Goal: Find specific page/section: Find specific page/section

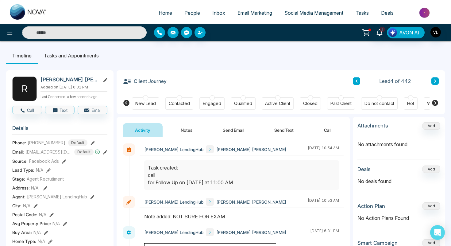
click at [55, 33] on input "text" at bounding box center [84, 32] width 125 height 12
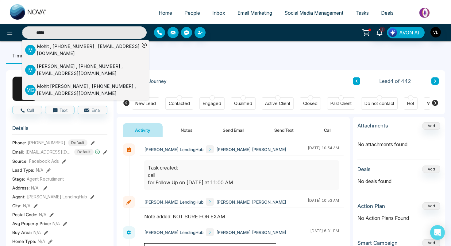
type input "*****"
click at [59, 45] on div "Mohit , [PHONE_NUMBER] , [EMAIL_ADDRESS][DOMAIN_NAME]" at bounding box center [88, 50] width 103 height 14
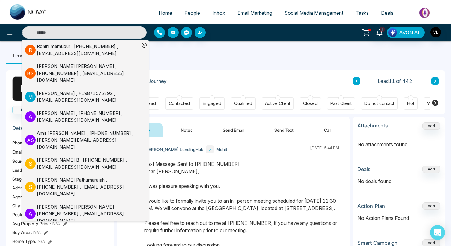
click at [189, 56] on ul "Timeline Tasks and Appointments" at bounding box center [225, 55] width 439 height 17
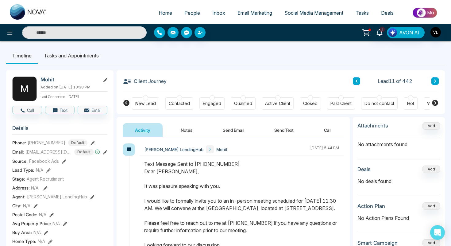
click at [189, 12] on span "People" at bounding box center [193, 13] width 16 height 6
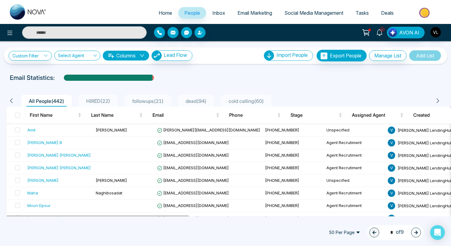
click at [380, 34] on icon at bounding box center [380, 32] width 6 height 7
